Goal: Task Accomplishment & Management: Manage account settings

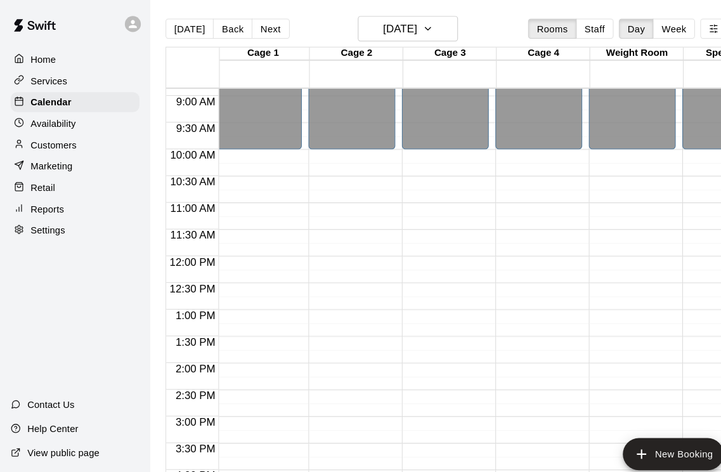
scroll to position [449, 3]
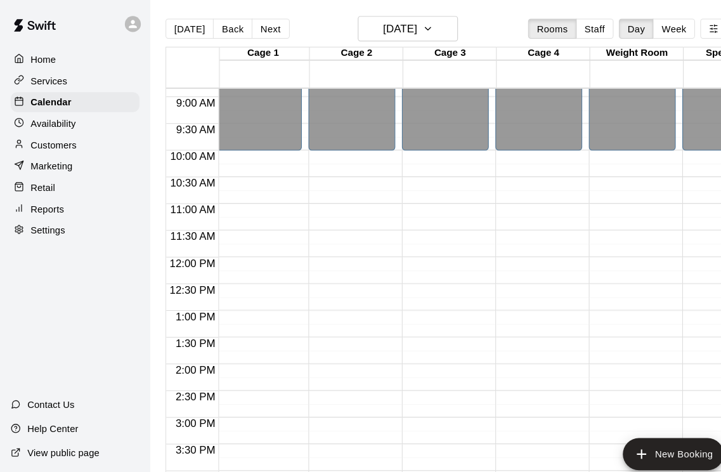
click at [646, 431] on button "New Booking" at bounding box center [640, 431] width 96 height 30
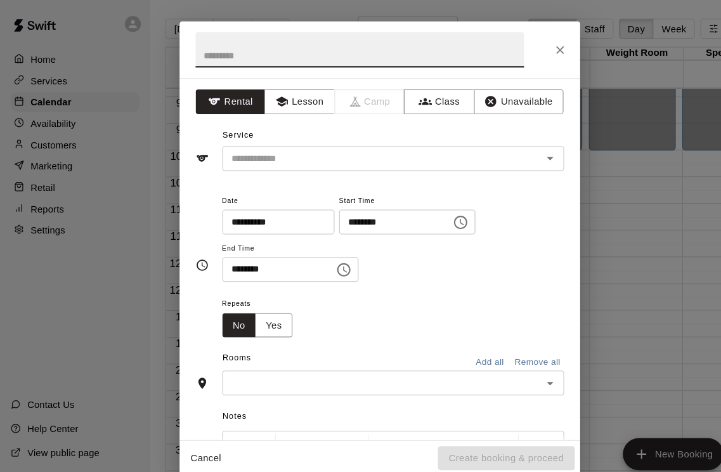
click at [510, 93] on button "Unavailable" at bounding box center [492, 96] width 85 height 23
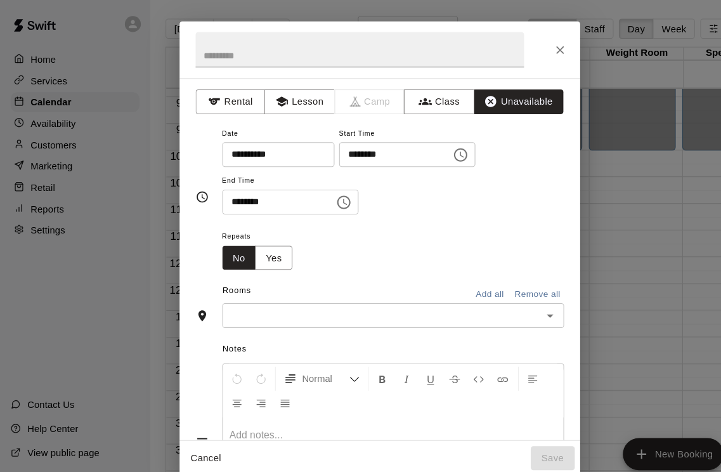
click at [322, 145] on input "********" at bounding box center [371, 146] width 98 height 23
type input "********"
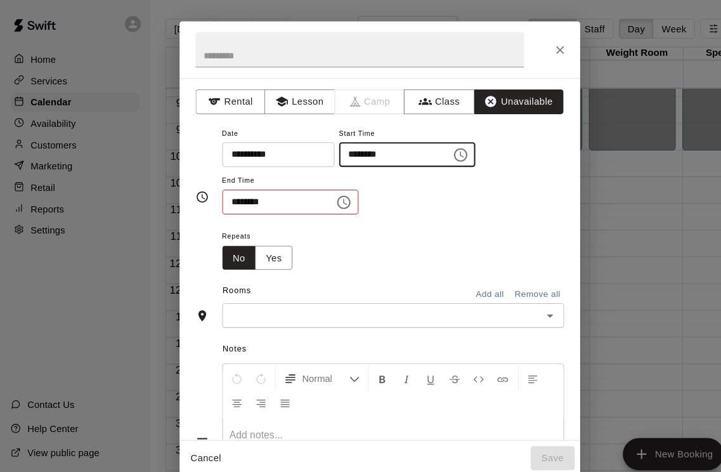
click at [504, 156] on div "**********" at bounding box center [373, 162] width 325 height 86
click at [321, 188] on icon "Choose time, selected time is 7:30 AM" at bounding box center [326, 192] width 15 height 15
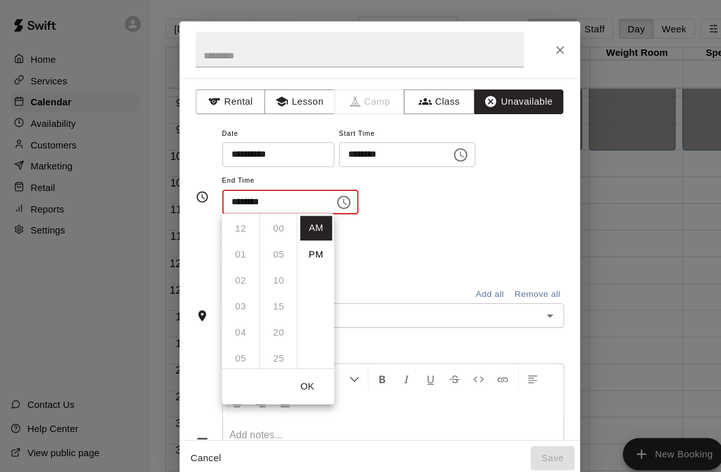
scroll to position [148, 0]
click at [304, 242] on li "PM" at bounding box center [300, 241] width 30 height 23
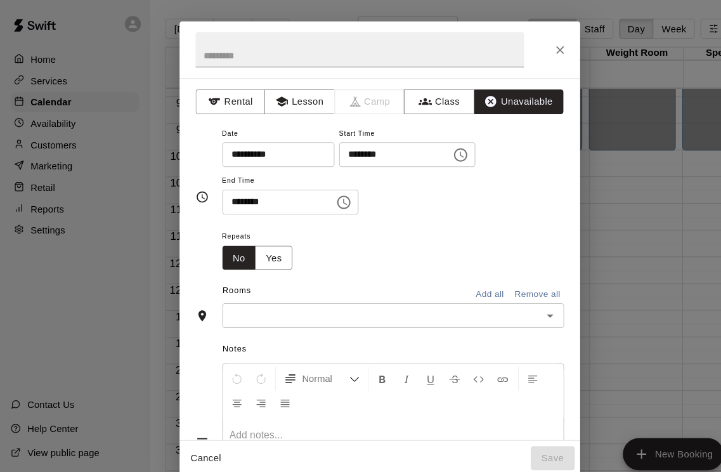
scroll to position [0, 0]
click at [228, 186] on input "********" at bounding box center [260, 191] width 98 height 23
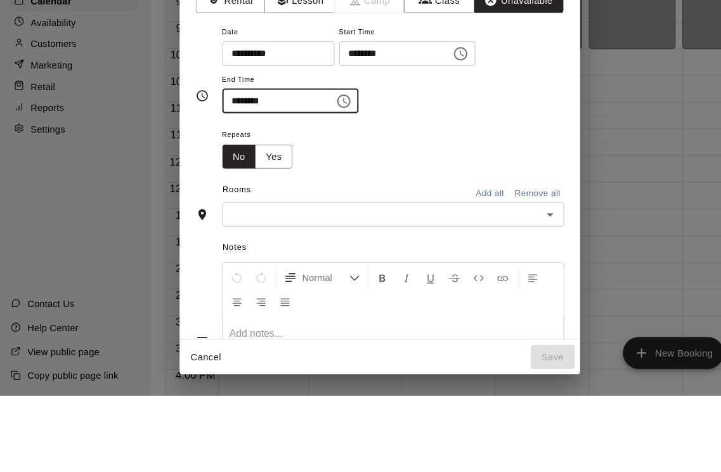
type input "********"
click at [437, 216] on div "Repeats No Yes" at bounding box center [373, 236] width 325 height 40
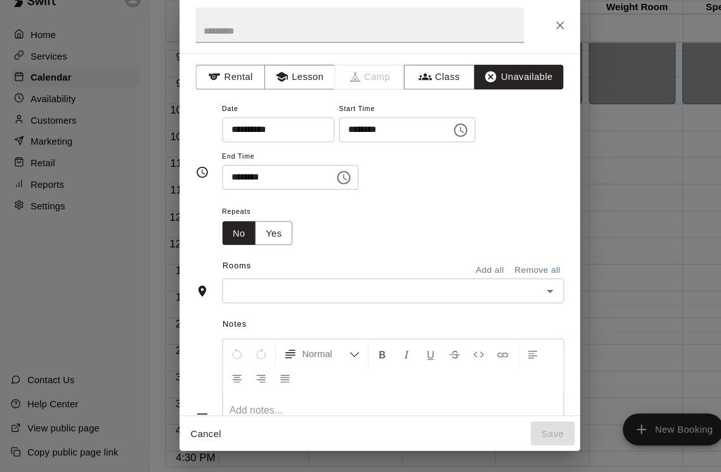
click at [468, 270] on button "Add all" at bounding box center [465, 280] width 41 height 20
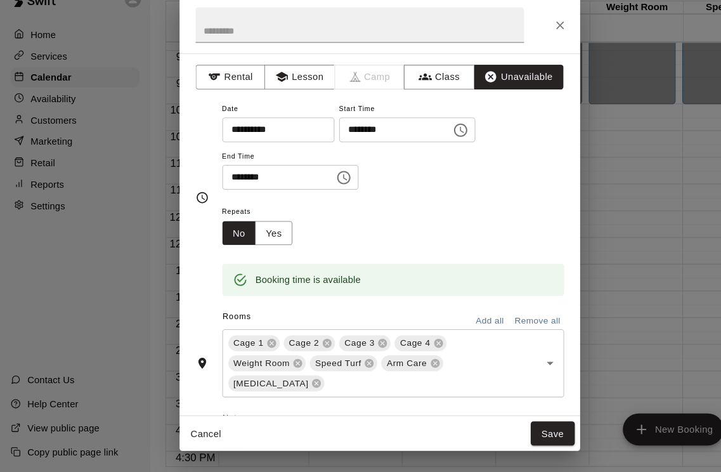
click at [532, 424] on button "Save" at bounding box center [525, 435] width 42 height 23
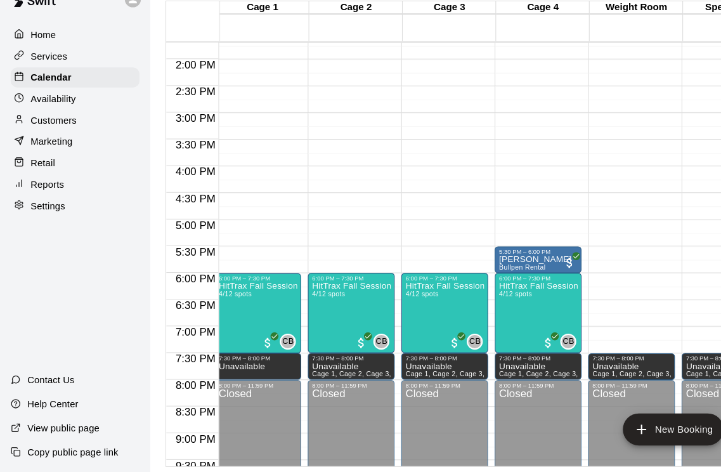
scroll to position [0, 0]
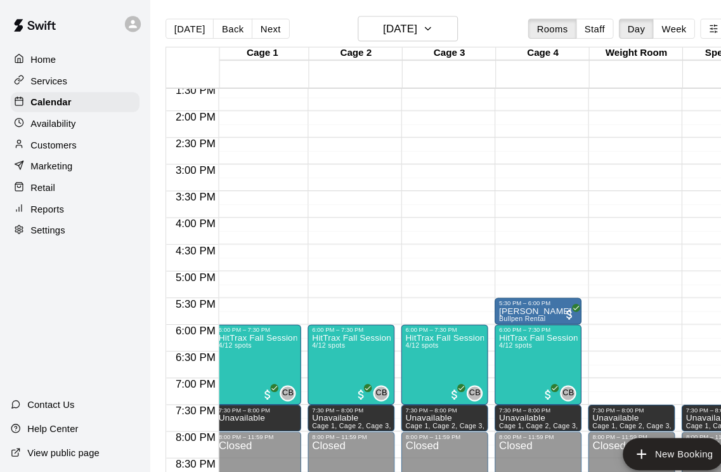
click at [259, 23] on button "Next" at bounding box center [257, 27] width 36 height 19
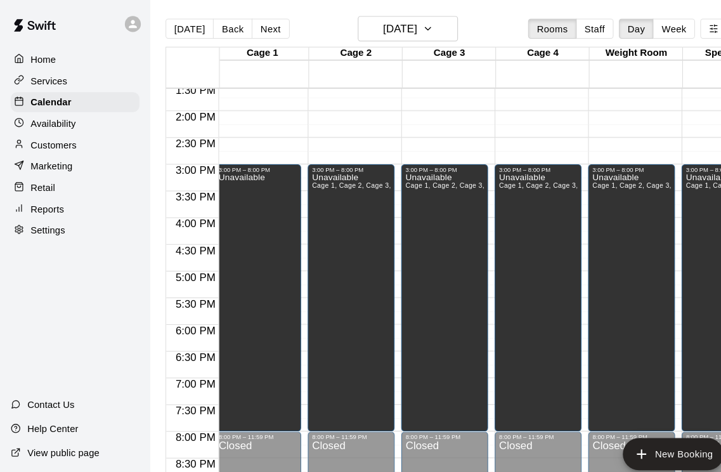
click at [255, 22] on button "Next" at bounding box center [257, 27] width 36 height 19
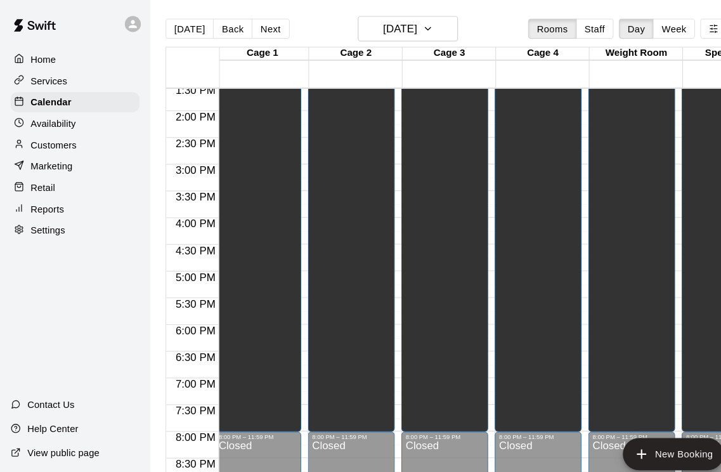
click at [247, 20] on button "Next" at bounding box center [257, 27] width 36 height 19
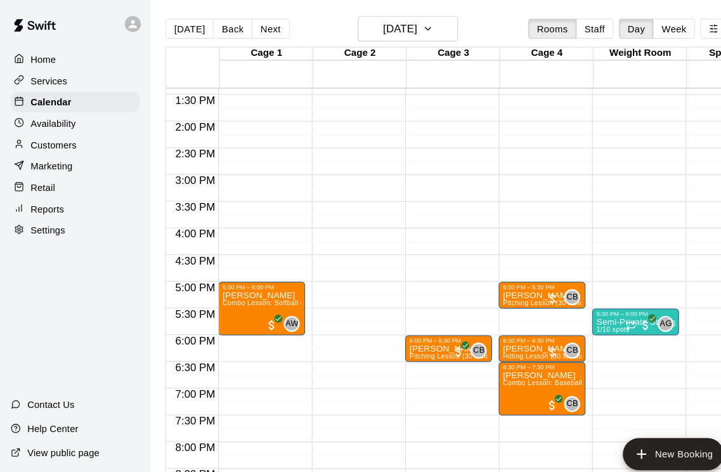
click at [253, 29] on button "Next" at bounding box center [257, 27] width 36 height 19
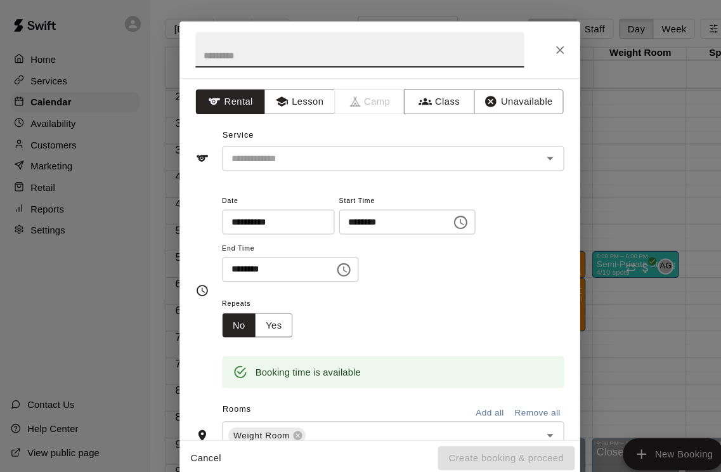
click at [530, 43] on icon "Close" at bounding box center [532, 47] width 13 height 13
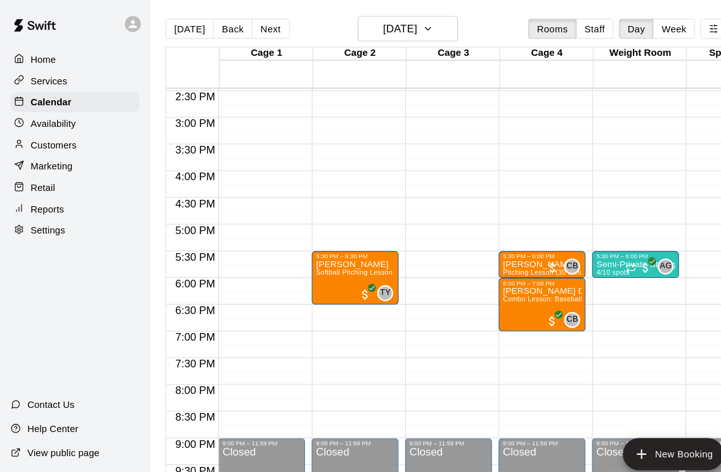
click at [252, 27] on button "Next" at bounding box center [257, 27] width 36 height 19
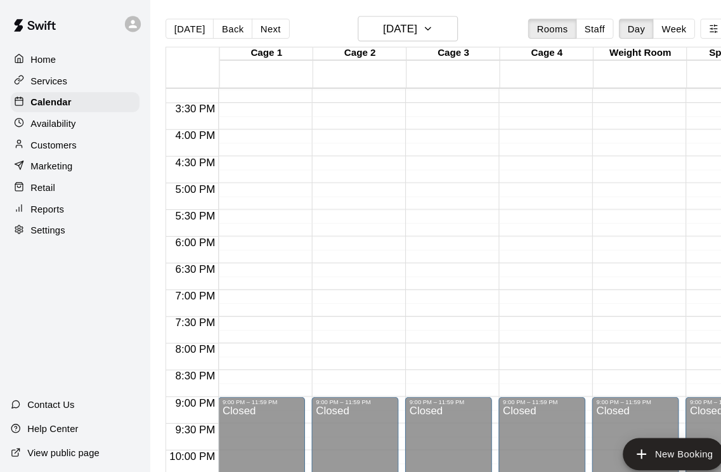
click at [43, 118] on p "Availability" at bounding box center [50, 117] width 43 height 13
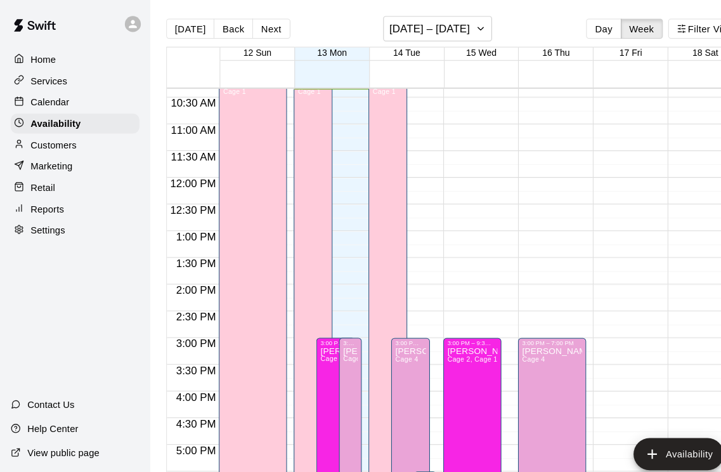
click at [255, 26] on button "Next" at bounding box center [258, 27] width 36 height 19
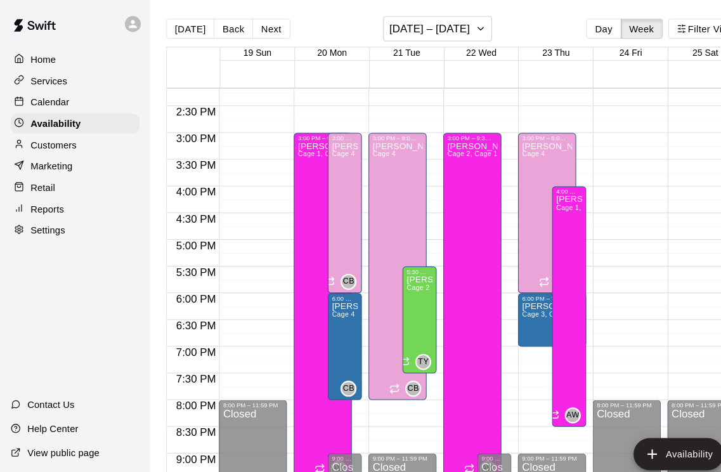
click at [252, 27] on button "Next" at bounding box center [258, 27] width 36 height 19
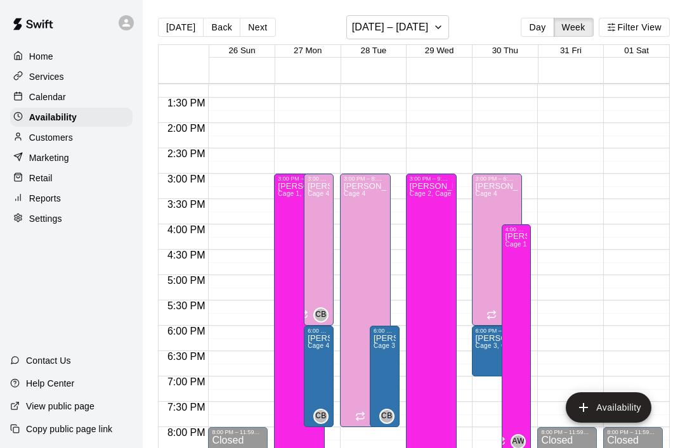
scroll to position [670, 0]
